Goal: Transaction & Acquisition: Purchase product/service

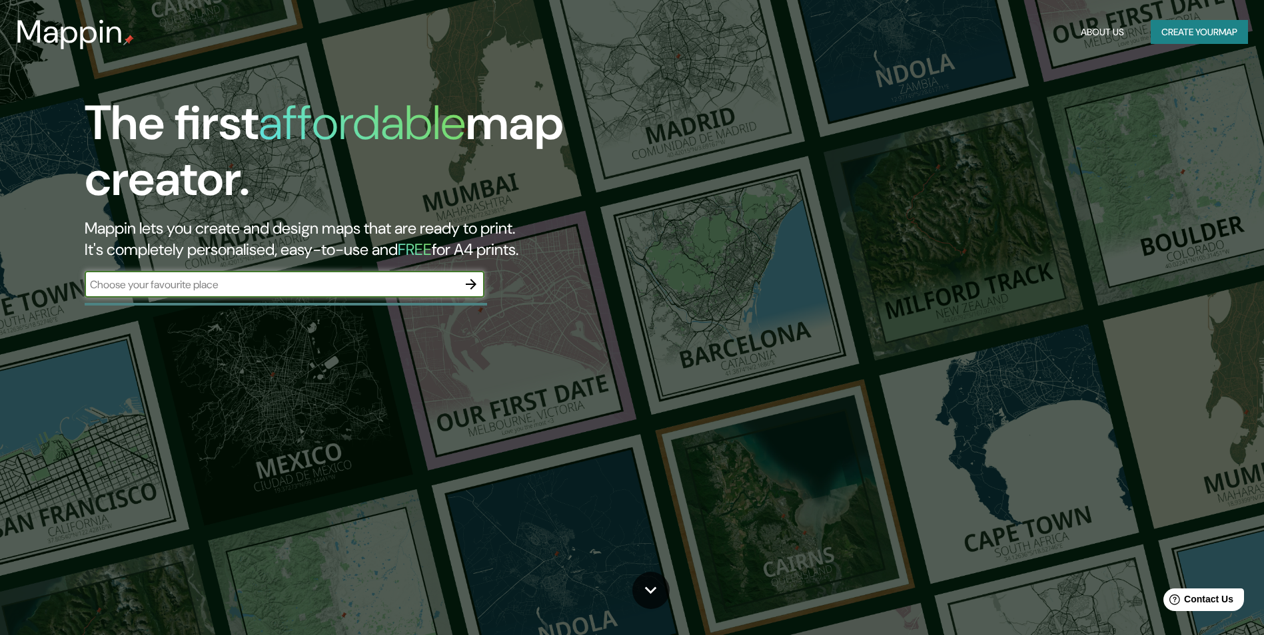
click at [314, 284] on input "text" at bounding box center [271, 284] width 373 height 15
paste input "[GEOGRAPHIC_DATA]"
type input "[GEOGRAPHIC_DATA]"
click at [472, 283] on icon "button" at bounding box center [471, 284] width 16 height 16
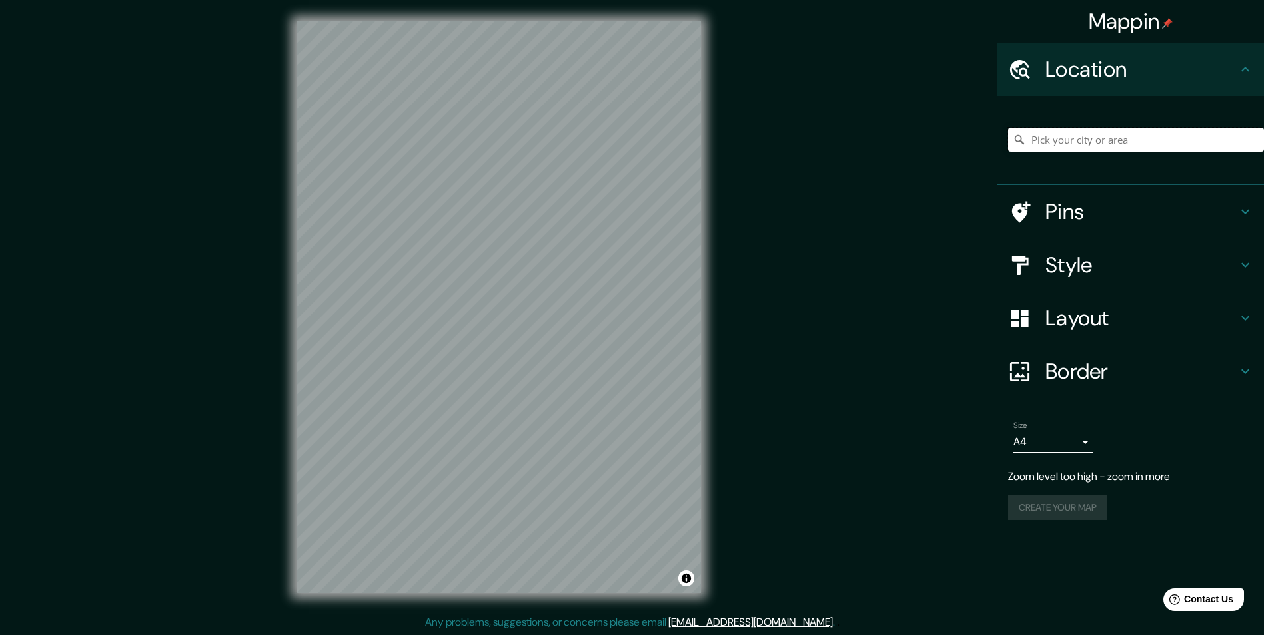
click at [1074, 144] on input "Pick your city or area" at bounding box center [1136, 140] width 256 height 24
paste input "[GEOGRAPHIC_DATA]"
type input "[PERSON_NAME], [GEOGRAPHIC_DATA], [US_STATE], [GEOGRAPHIC_DATA]"
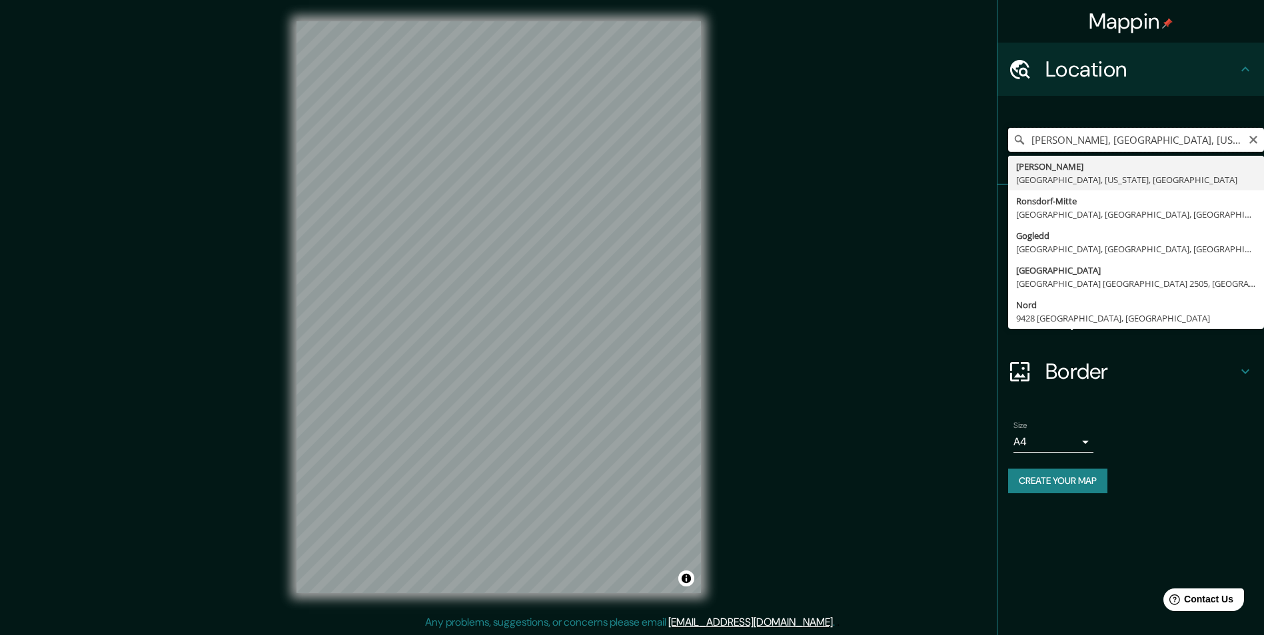
click at [1245, 142] on input "[PERSON_NAME], [GEOGRAPHIC_DATA], [US_STATE], [GEOGRAPHIC_DATA]" at bounding box center [1136, 140] width 256 height 24
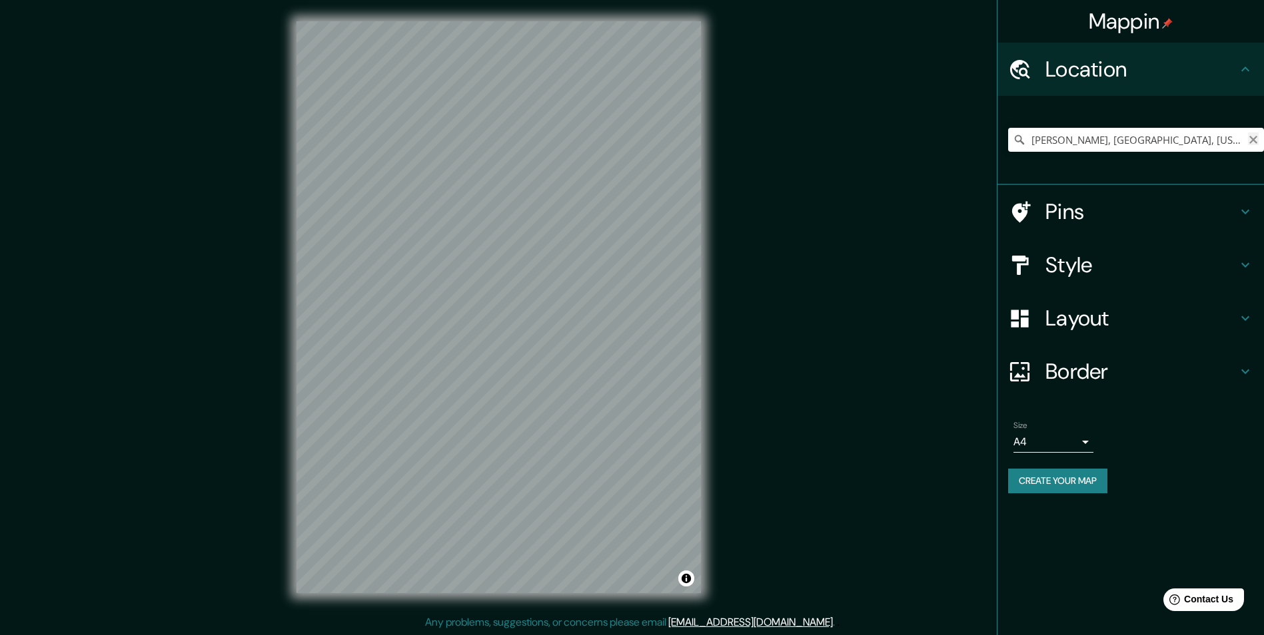
click at [1250, 140] on icon "Clear" at bounding box center [1253, 140] width 11 height 11
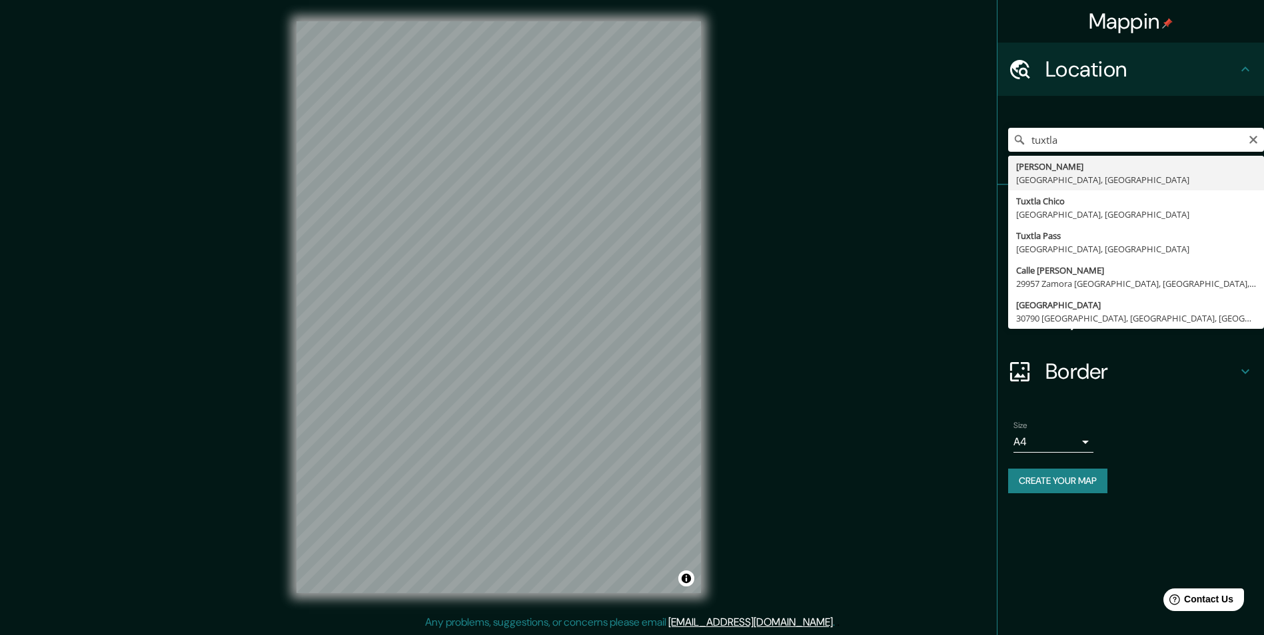
type input "[GEOGRAPHIC_DATA][PERSON_NAME], [GEOGRAPHIC_DATA], [GEOGRAPHIC_DATA]"
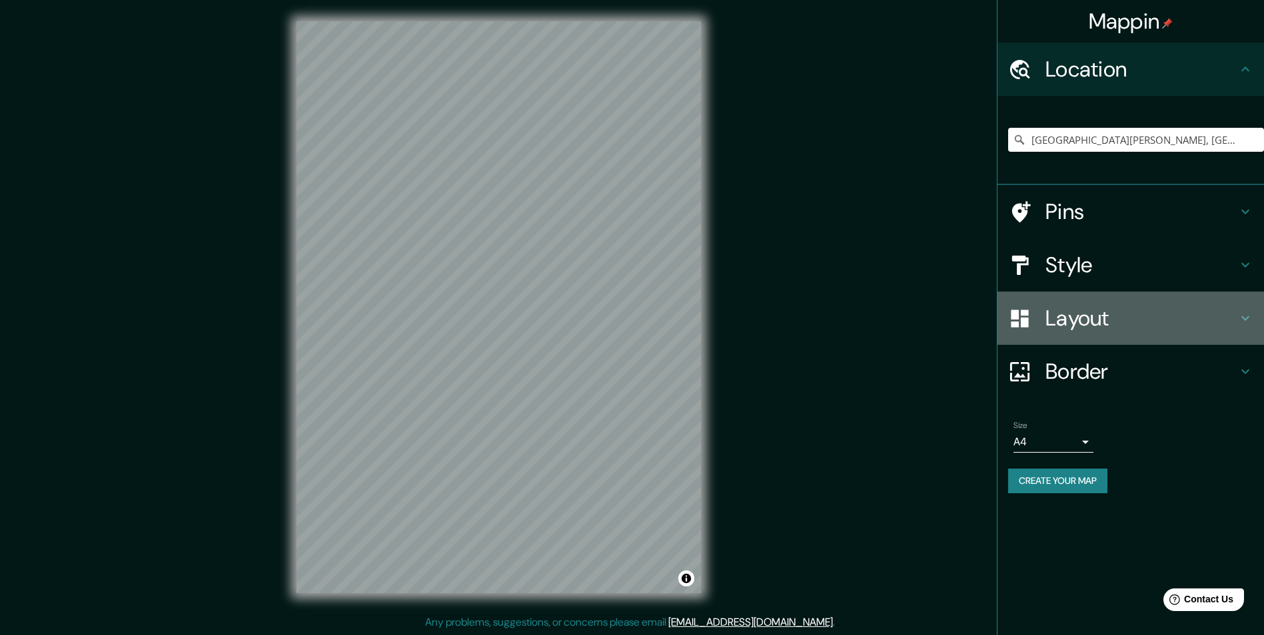
click at [1104, 329] on h4 "Layout" at bounding box center [1141, 318] width 192 height 27
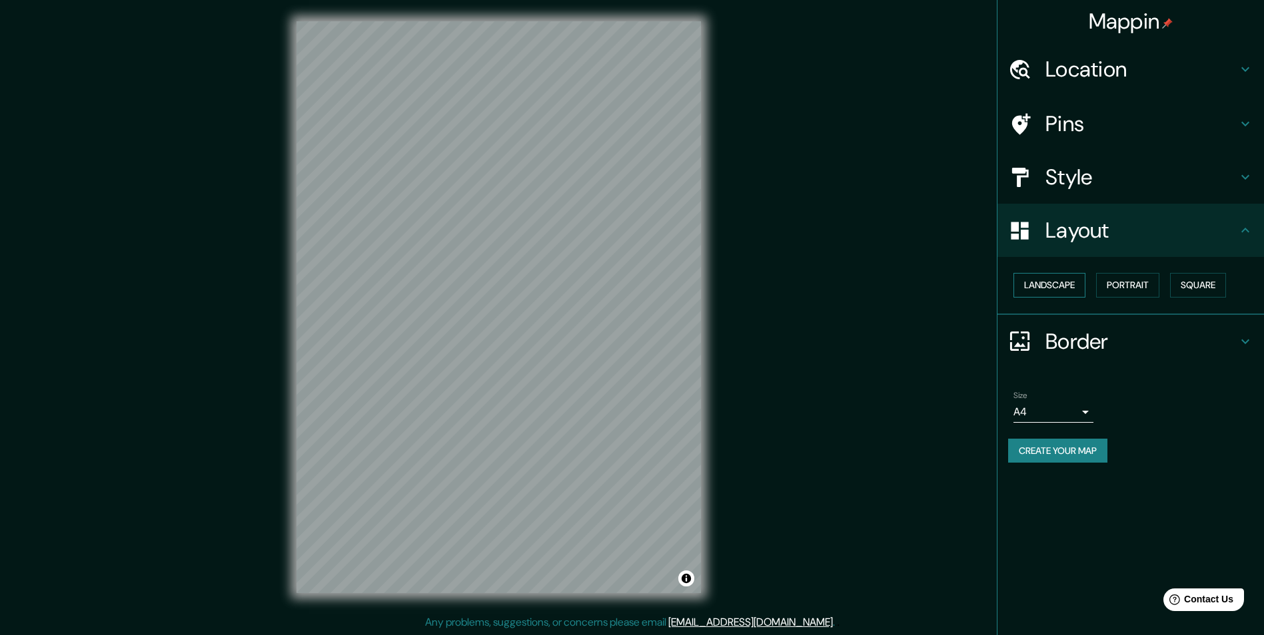
click at [1062, 283] on button "Landscape" at bounding box center [1049, 285] width 72 height 25
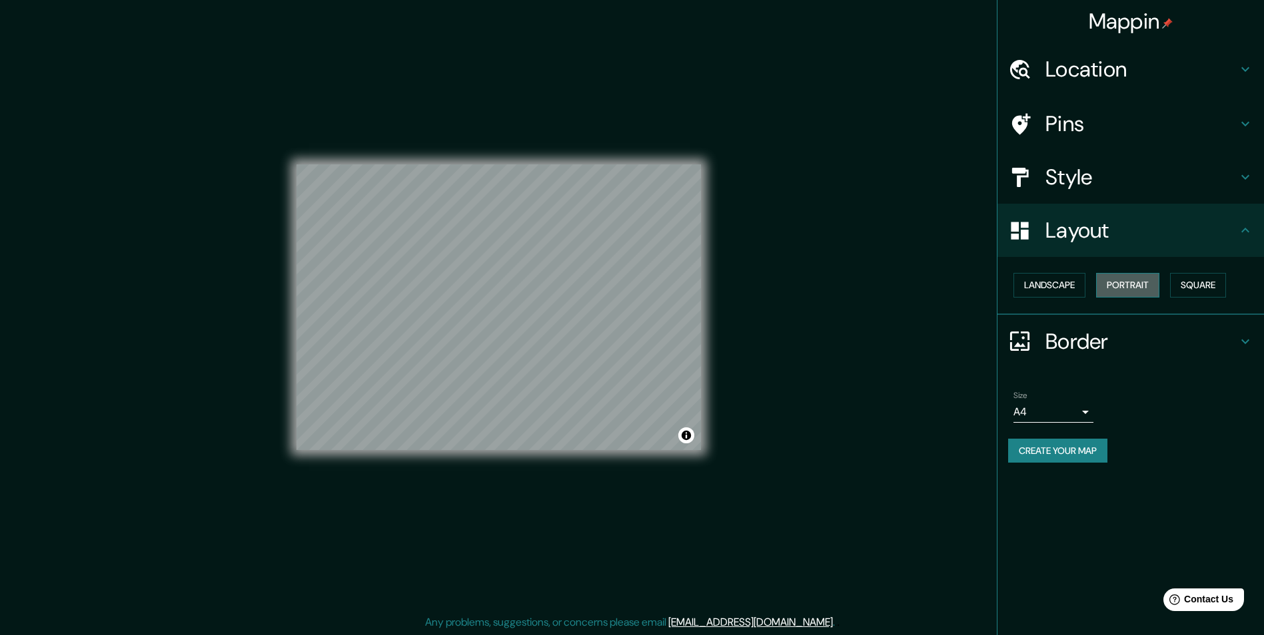
click at [1100, 285] on button "Portrait" at bounding box center [1127, 285] width 63 height 25
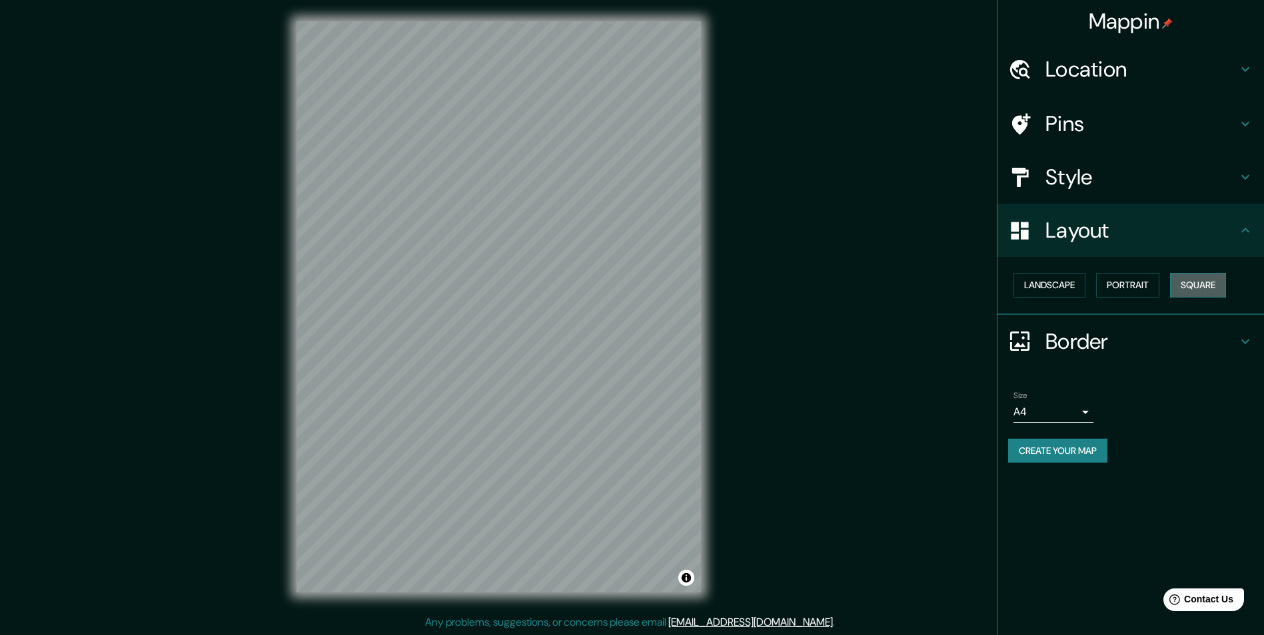
click at [1221, 276] on button "Square" at bounding box center [1198, 285] width 56 height 25
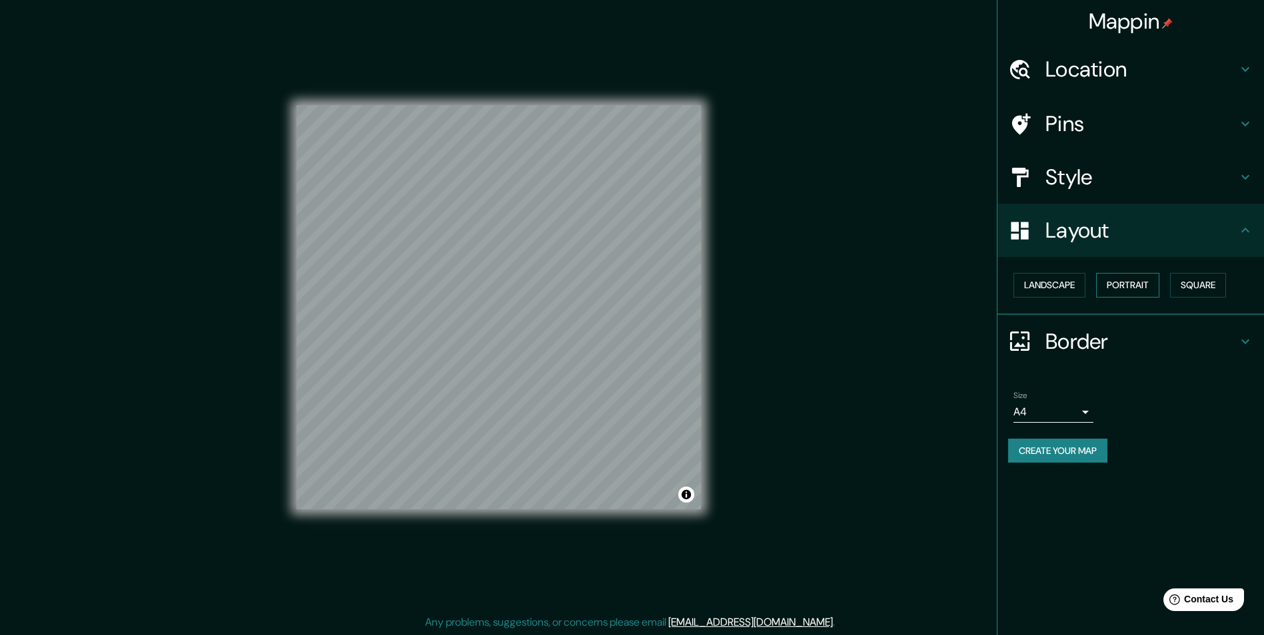
drag, startPoint x: 1069, startPoint y: 278, endPoint x: 1102, endPoint y: 290, distance: 34.8
click at [1070, 279] on button "Landscape" at bounding box center [1049, 285] width 72 height 25
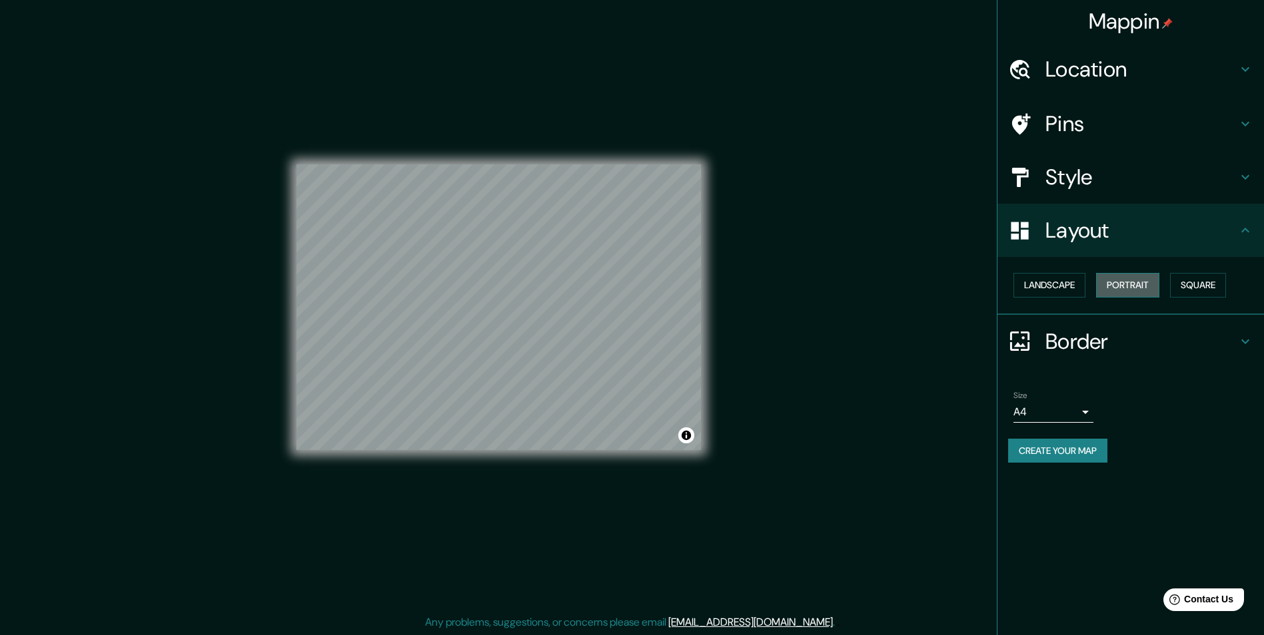
click at [1132, 289] on button "Portrait" at bounding box center [1127, 285] width 63 height 25
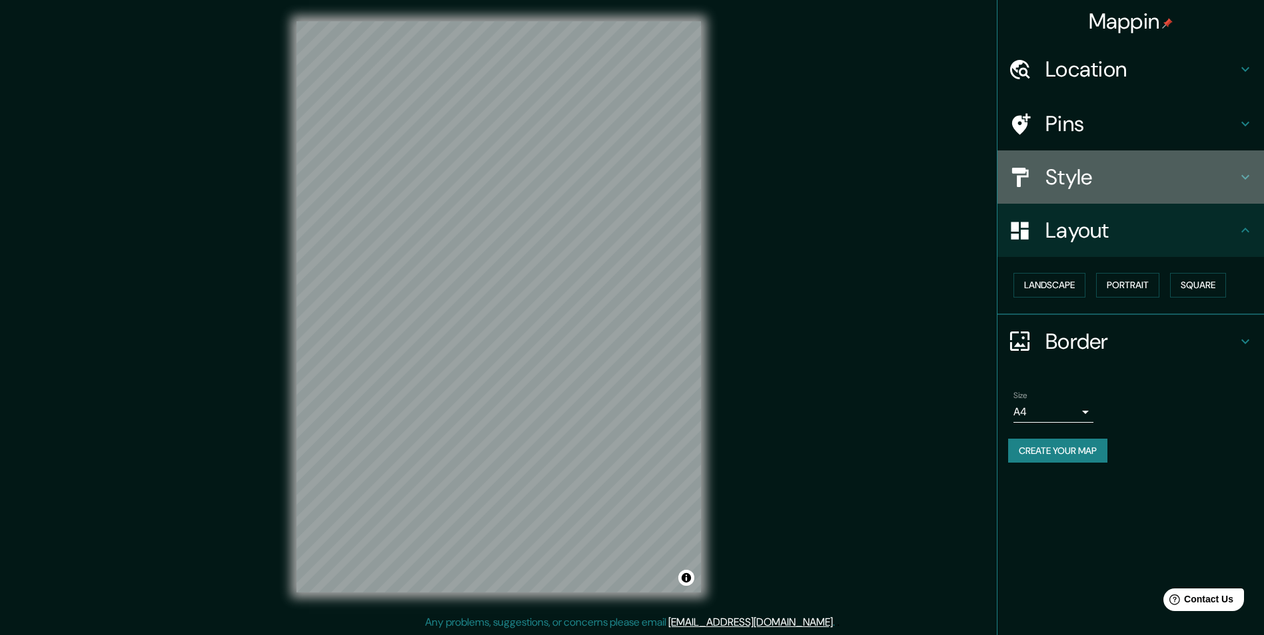
click at [1122, 165] on h4 "Style" at bounding box center [1141, 177] width 192 height 27
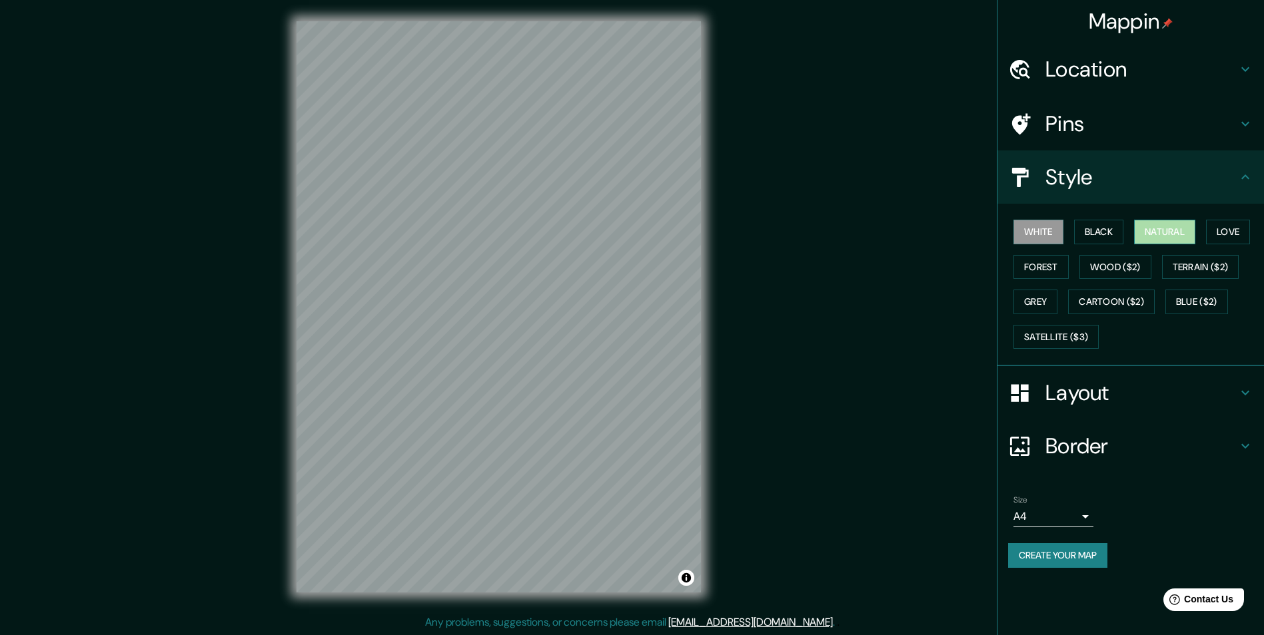
click at [1162, 238] on button "Natural" at bounding box center [1164, 232] width 61 height 25
click at [1233, 239] on button "Love" at bounding box center [1228, 232] width 44 height 25
click at [1182, 231] on button "Natural" at bounding box center [1164, 232] width 61 height 25
click at [1043, 235] on button "White" at bounding box center [1038, 232] width 50 height 25
click at [1088, 240] on button "Black" at bounding box center [1099, 232] width 50 height 25
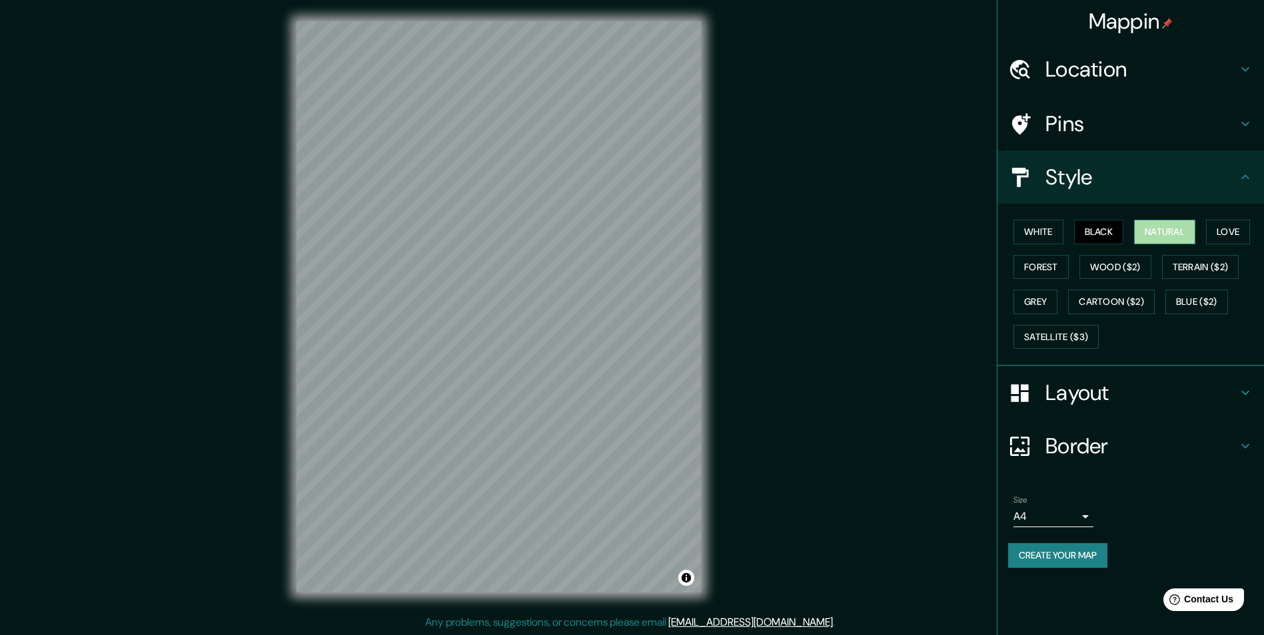
click at [1160, 236] on button "Natural" at bounding box center [1164, 232] width 61 height 25
click at [1057, 333] on button "Satellite ($3)" at bounding box center [1055, 337] width 85 height 25
click at [1184, 298] on button "Blue ($2)" at bounding box center [1196, 302] width 63 height 25
click at [1132, 294] on button "Cartoon ($2)" at bounding box center [1111, 302] width 87 height 25
click at [1082, 306] on button "Cartoon ($2)" at bounding box center [1111, 302] width 87 height 25
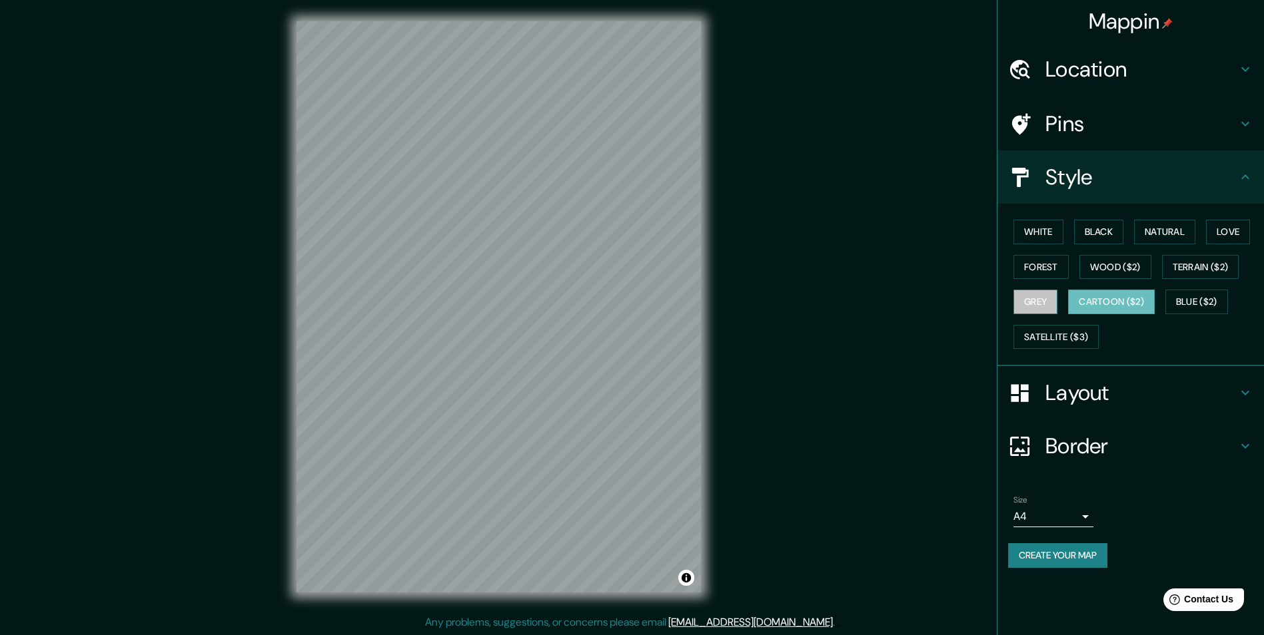
click at [1030, 311] on button "Grey" at bounding box center [1035, 302] width 44 height 25
click at [1121, 269] on button "Wood ($2)" at bounding box center [1115, 267] width 72 height 25
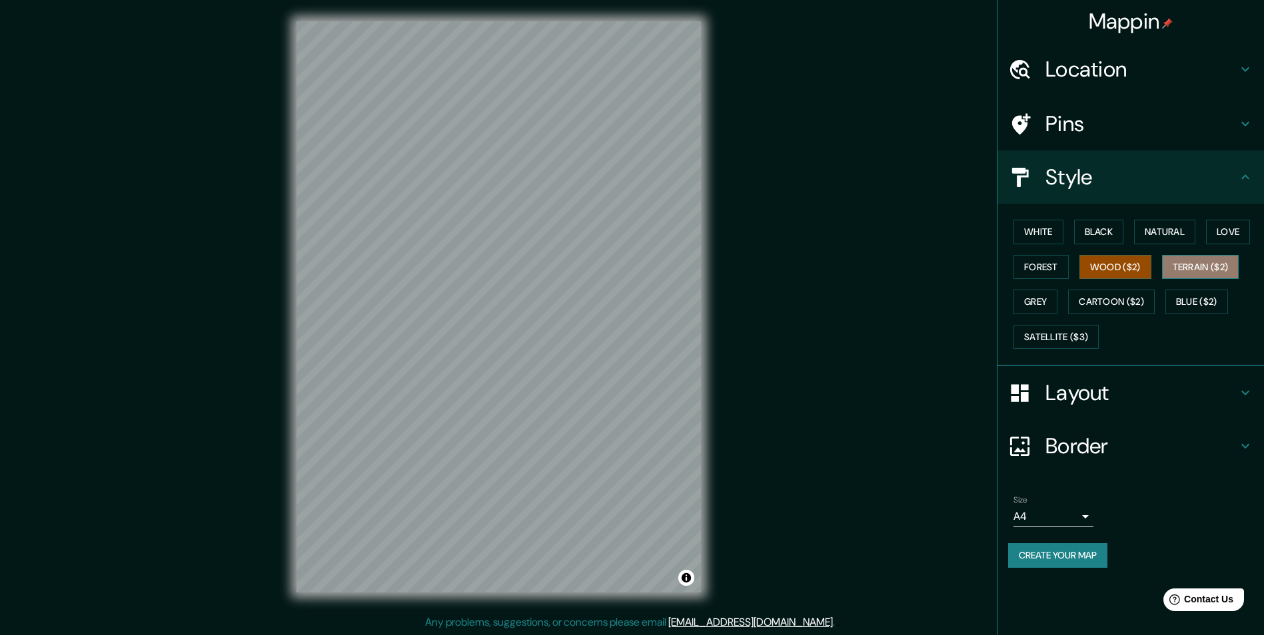
click at [1180, 256] on button "Terrain ($2)" at bounding box center [1200, 267] width 77 height 25
drag, startPoint x: 1210, startPoint y: 228, endPoint x: 1224, endPoint y: 235, distance: 15.5
click at [1214, 232] on div "White Black Natural Love Forest Wood ($2) Terrain ($2) Grey Cartoon ($2) Blue (…" at bounding box center [1136, 284] width 256 height 140
drag, startPoint x: 1225, startPoint y: 235, endPoint x: 1218, endPoint y: 234, distance: 6.7
click at [1224, 235] on button "Love" at bounding box center [1228, 232] width 44 height 25
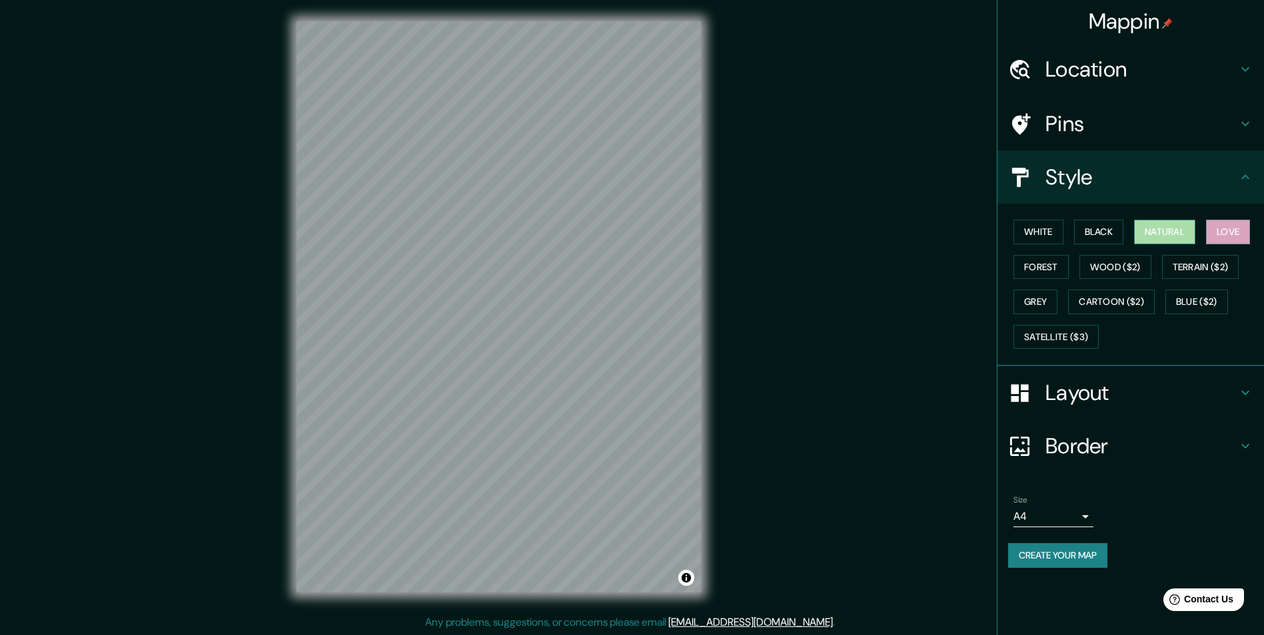
click at [1179, 232] on button "Natural" at bounding box center [1164, 232] width 61 height 25
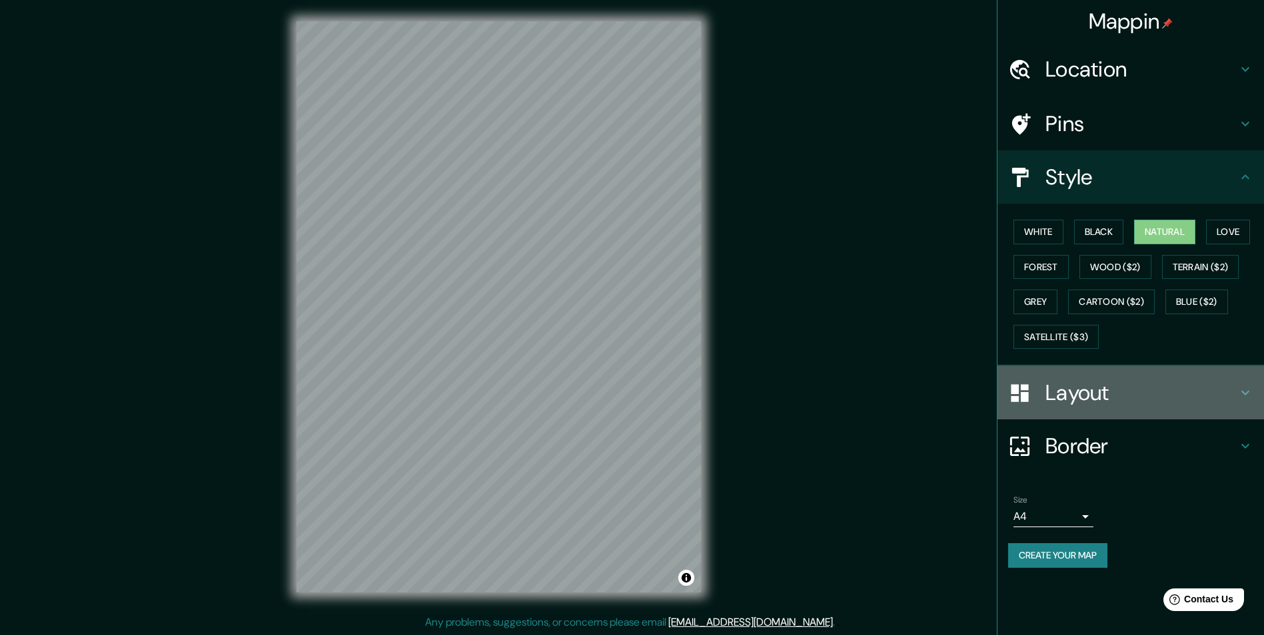
click at [1123, 385] on h4 "Layout" at bounding box center [1141, 393] width 192 height 27
